Goal: Check status: Check status

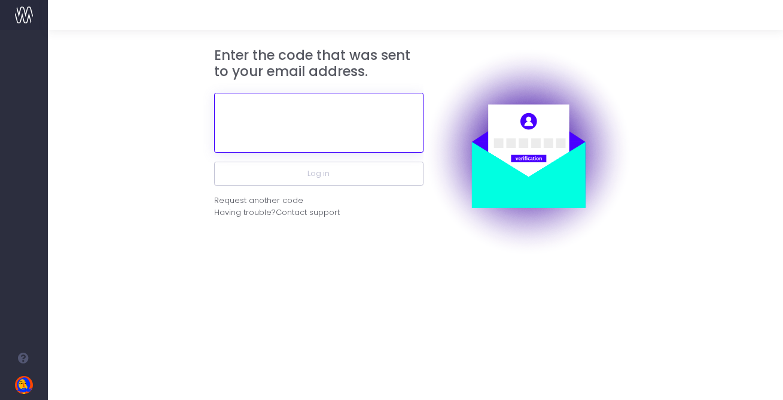
click at [367, 118] on input "text" at bounding box center [318, 123] width 209 height 60
paste input "557623"
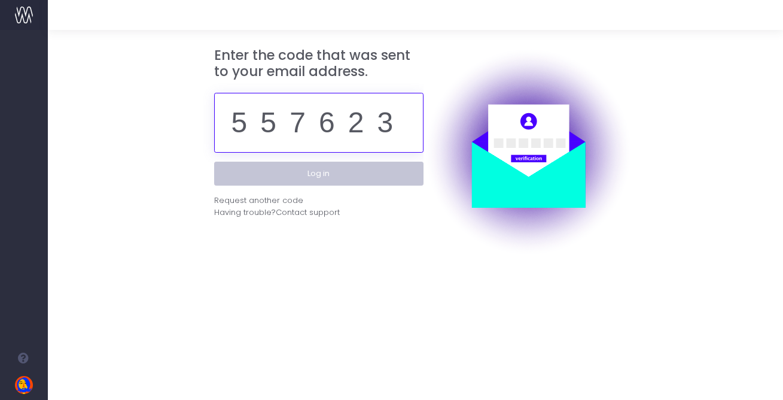
type input "557623"
click at [332, 177] on button "Log in" at bounding box center [318, 174] width 209 height 24
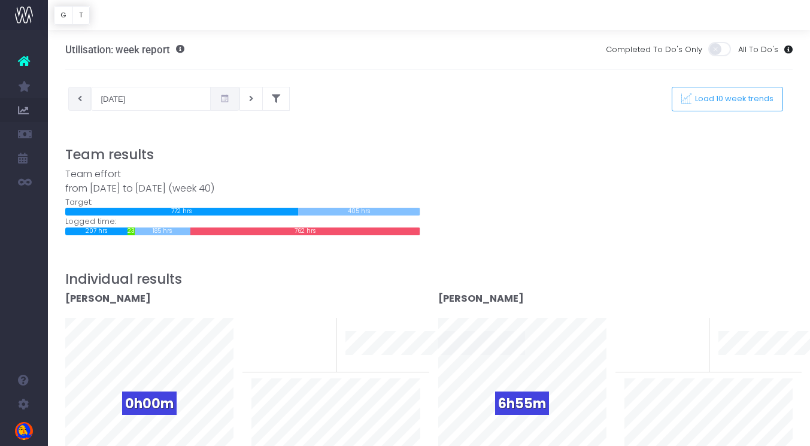
click at [68, 99] on button at bounding box center [79, 99] width 23 height 24
type input "[DATE]"
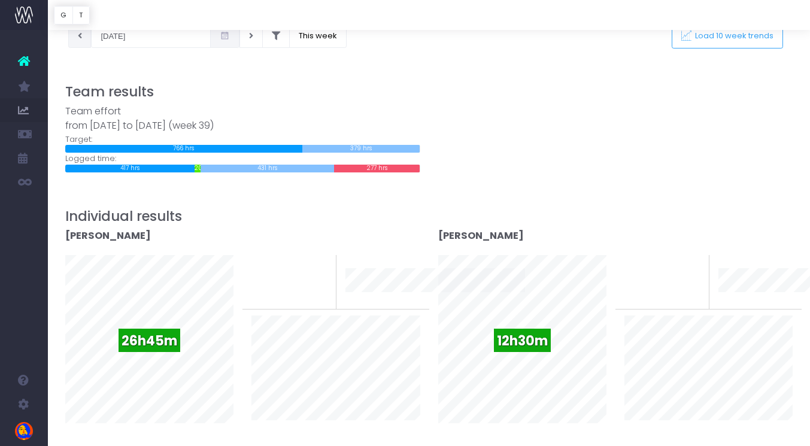
scroll to position [64, 0]
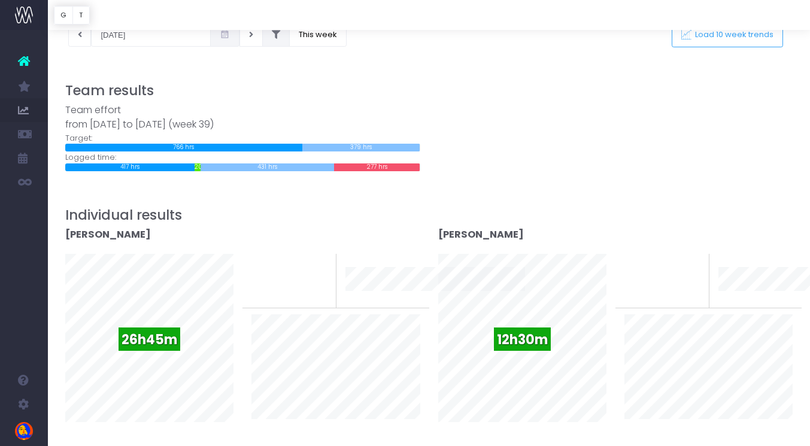
click at [262, 40] on button at bounding box center [276, 35] width 28 height 24
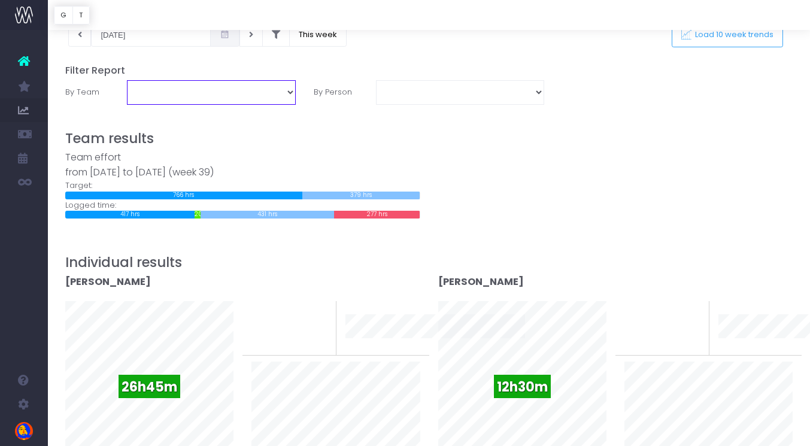
click at [250, 93] on select "Business Administration Creative Strategy and Production Development Film Marke…" at bounding box center [211, 92] width 168 height 24
select select "Creative Strategy and Production"
click at [127, 80] on select "Business Administration Creative Strategy and Production Development Film Marke…" at bounding box center [211, 92] width 168 height 24
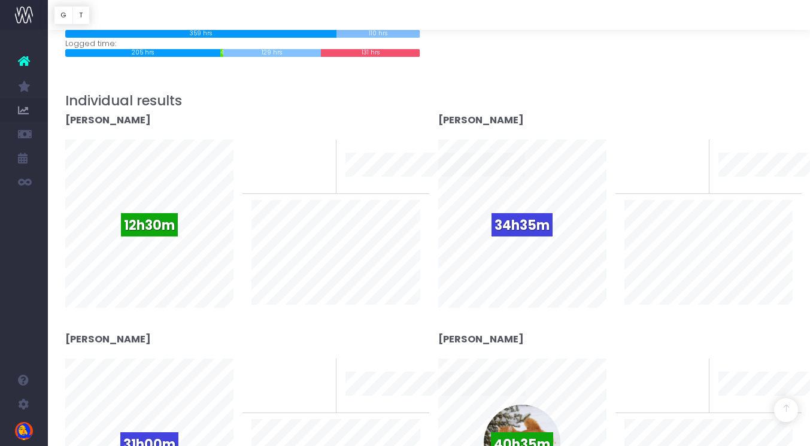
scroll to position [0, 0]
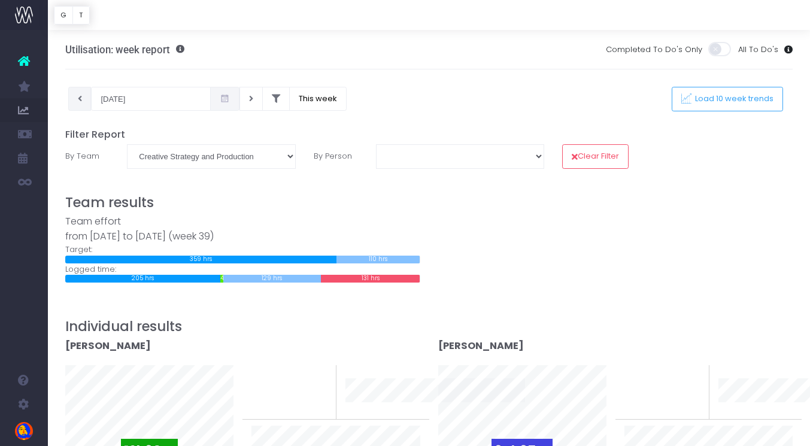
click at [80, 99] on icon at bounding box center [80, 99] width 4 height 0
click at [78, 99] on icon at bounding box center [80, 99] width 4 height 0
type input "[DATE]"
